Goal: Transaction & Acquisition: Purchase product/service

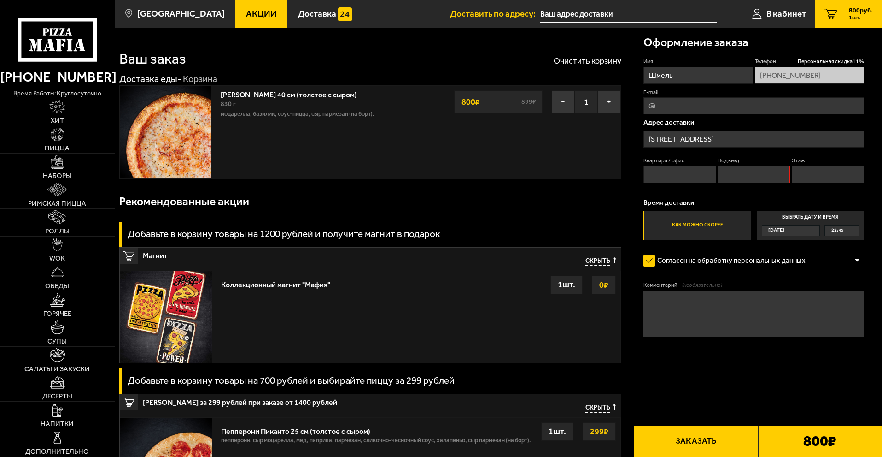
click at [728, 136] on input "[STREET_ADDRESS]" at bounding box center [754, 138] width 221 height 17
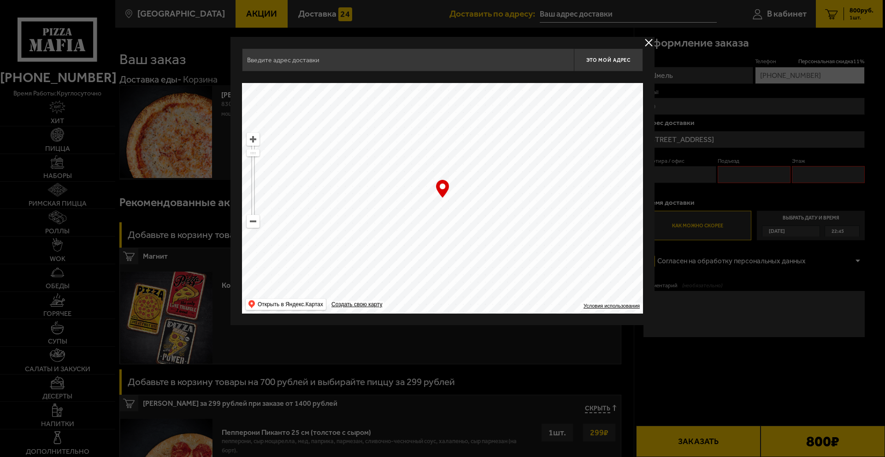
type input "[STREET_ADDRESS]"
click at [306, 59] on input "[STREET_ADDRESS]" at bounding box center [408, 59] width 332 height 23
click at [388, 62] on input "[STREET_ADDRESS]" at bounding box center [408, 59] width 332 height 23
click at [604, 63] on button "Это мой адрес" at bounding box center [608, 59] width 69 height 23
type input "[STREET_ADDRESS]"
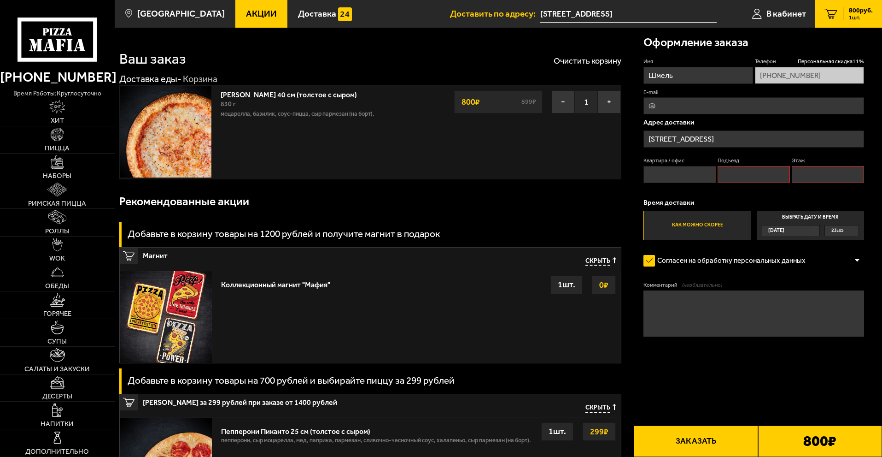
click at [742, 178] on input "Подъезд" at bounding box center [754, 174] width 72 height 17
type input "1"
click at [811, 170] on input "Этаж" at bounding box center [828, 174] width 72 height 17
type input "10"
click at [673, 172] on input "Квартира / офис" at bounding box center [680, 174] width 72 height 17
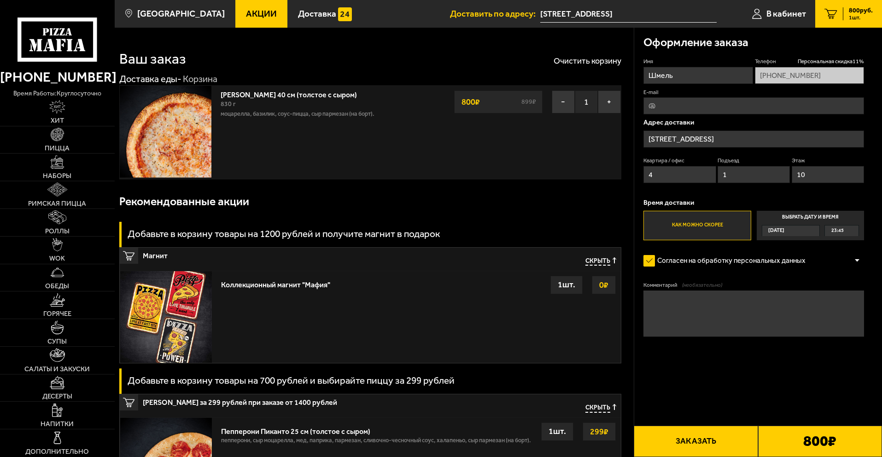
type input "44"
